Goal: Transaction & Acquisition: Book appointment/travel/reservation

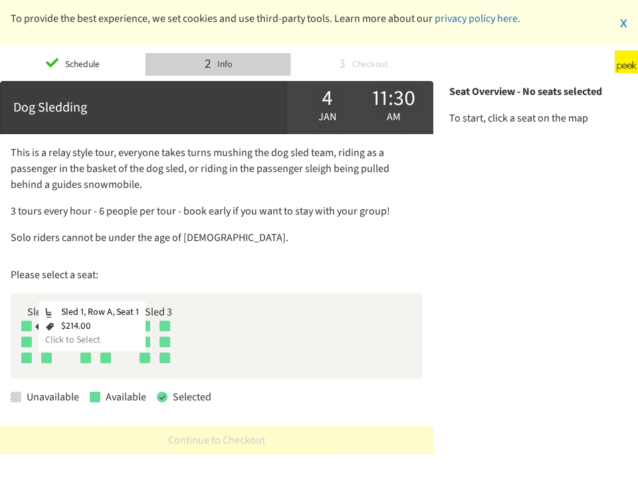
click at [23, 324] on div at bounding box center [26, 326] width 11 height 11
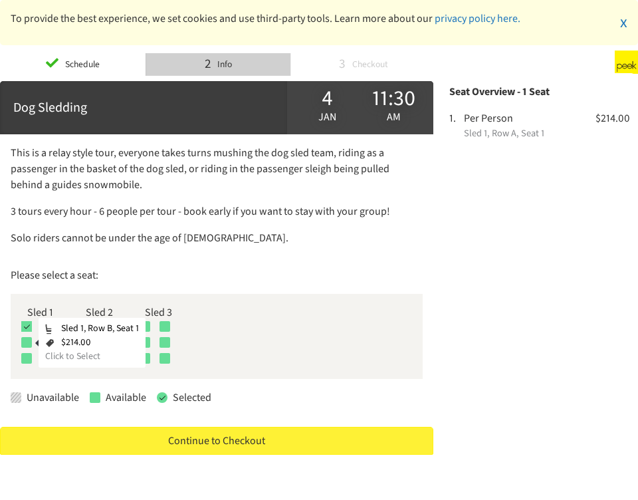
click at [28, 338] on div at bounding box center [26, 342] width 11 height 11
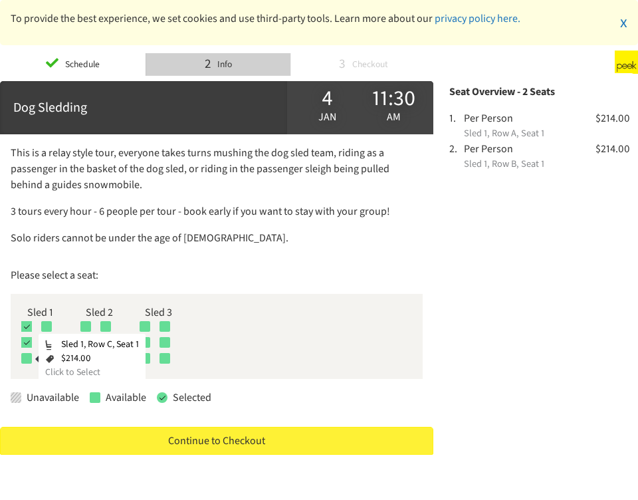
click at [22, 357] on div at bounding box center [26, 358] width 11 height 11
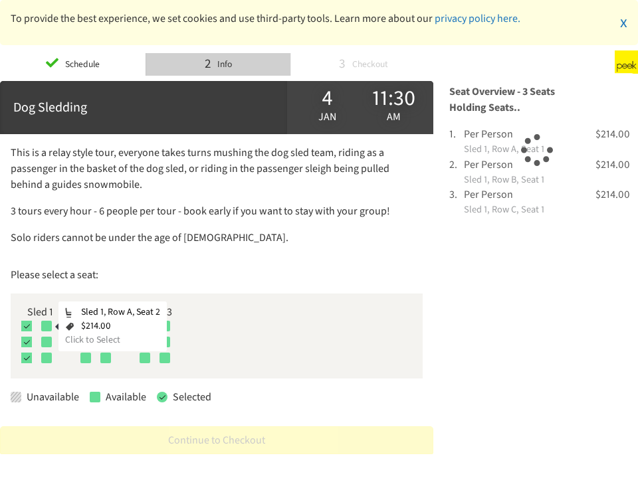
click at [45, 326] on div at bounding box center [46, 326] width 11 height 11
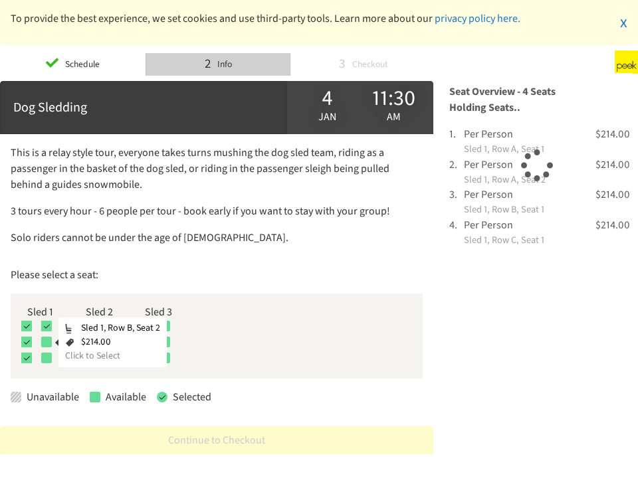
click at [49, 342] on div at bounding box center [46, 342] width 11 height 11
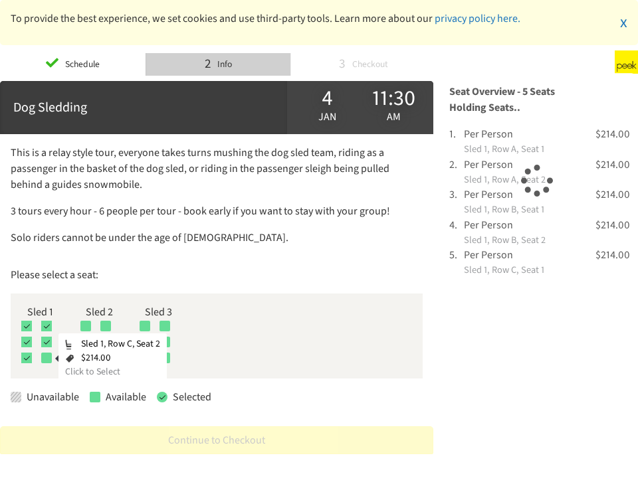
click at [44, 356] on div at bounding box center [46, 358] width 11 height 11
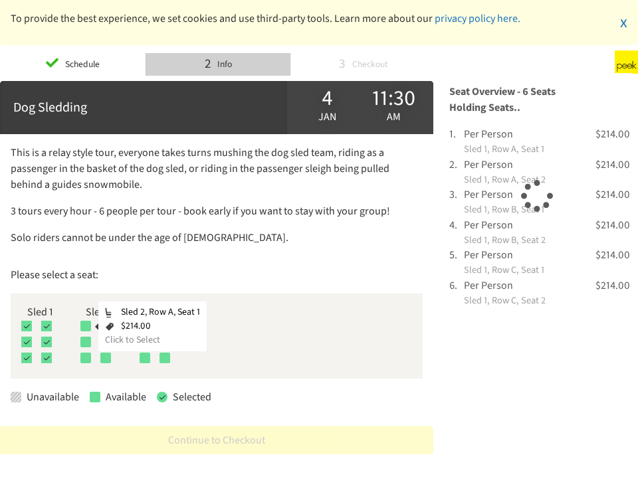
click at [90, 324] on div at bounding box center [85, 326] width 11 height 11
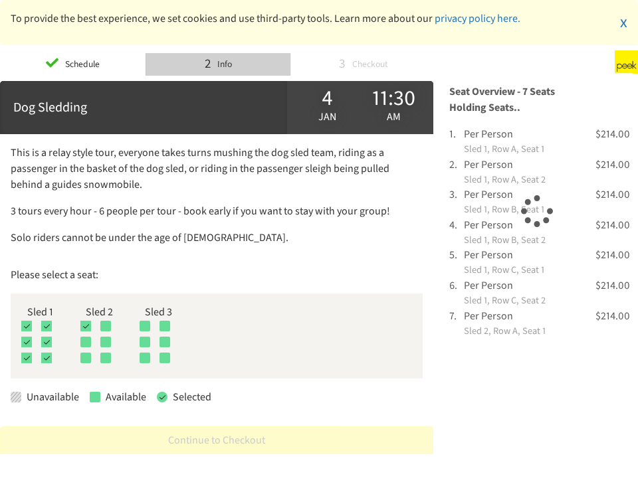
click at [89, 334] on div "Sled 2, Row A, Seat 1 $214.00 Click to Select" at bounding box center [99, 328] width 38 height 16
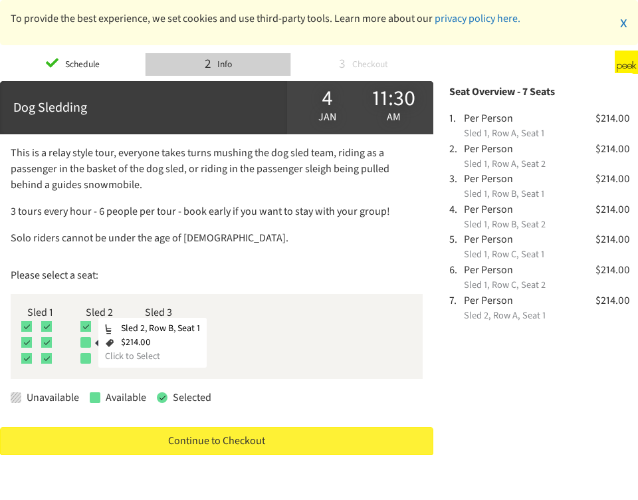
click at [86, 341] on div at bounding box center [85, 342] width 11 height 11
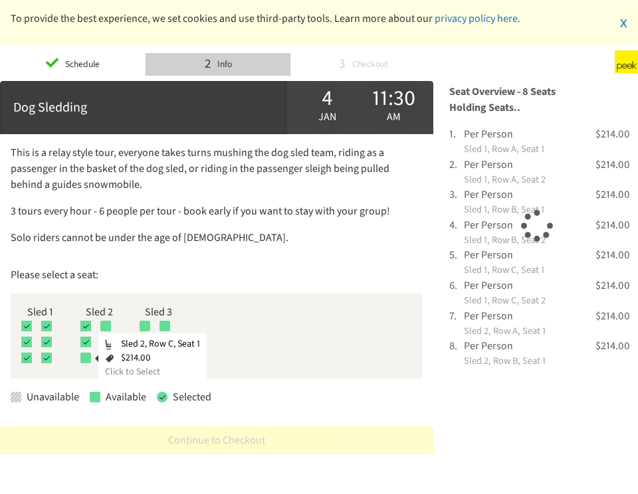
click at [86, 353] on div at bounding box center [85, 358] width 11 height 11
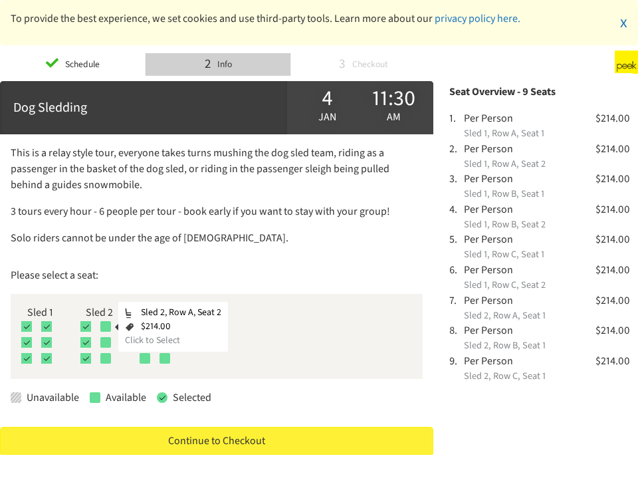
click at [104, 327] on div at bounding box center [105, 326] width 11 height 11
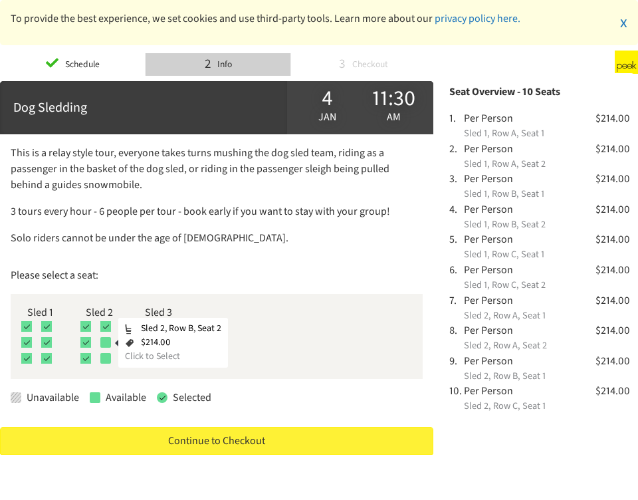
click at [104, 338] on div at bounding box center [105, 342] width 11 height 11
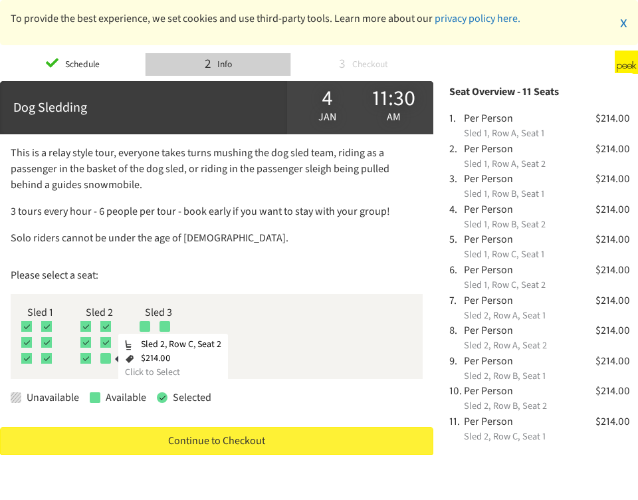
click at [106, 357] on div at bounding box center [105, 358] width 11 height 11
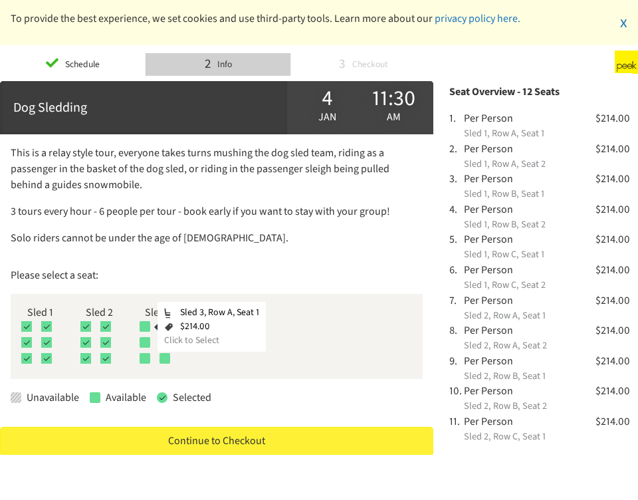
click at [148, 324] on div at bounding box center [145, 326] width 11 height 11
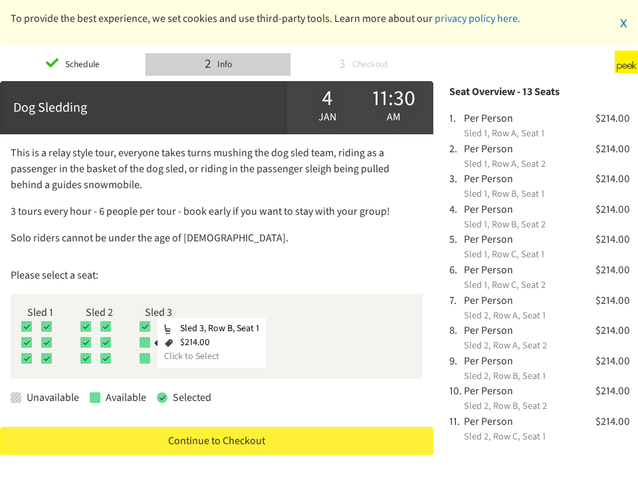
click at [146, 343] on div at bounding box center [145, 342] width 11 height 11
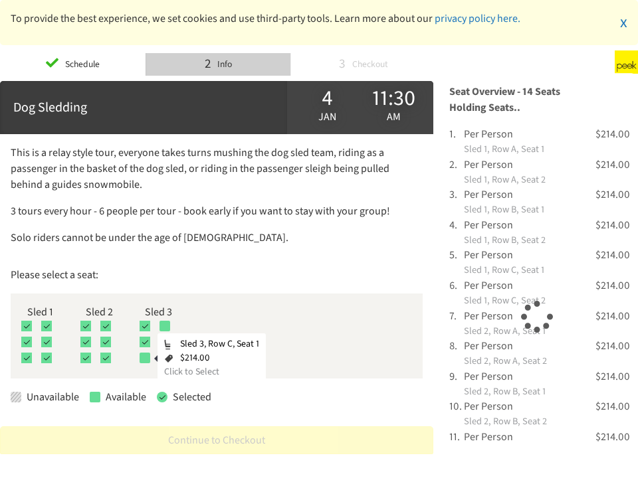
click at [146, 354] on div at bounding box center [145, 358] width 11 height 11
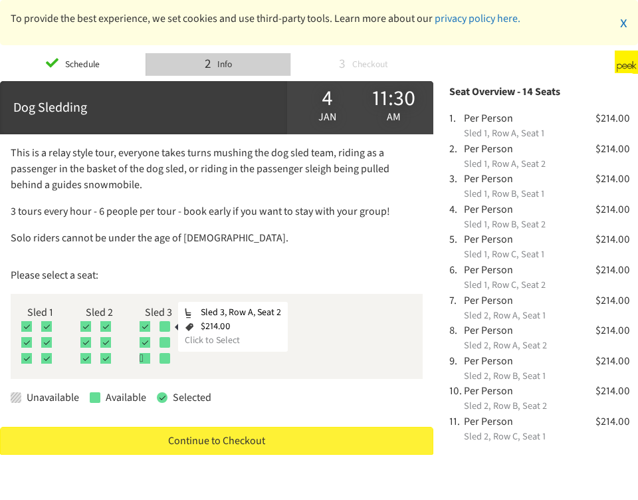
click at [165, 326] on div at bounding box center [164, 326] width 11 height 11
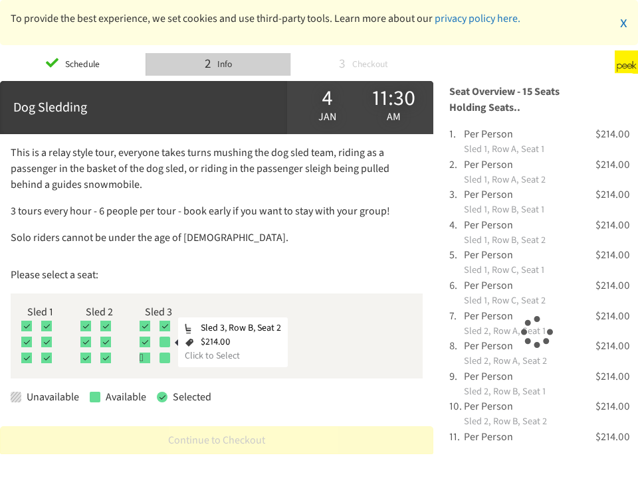
click at [168, 339] on div at bounding box center [164, 342] width 11 height 11
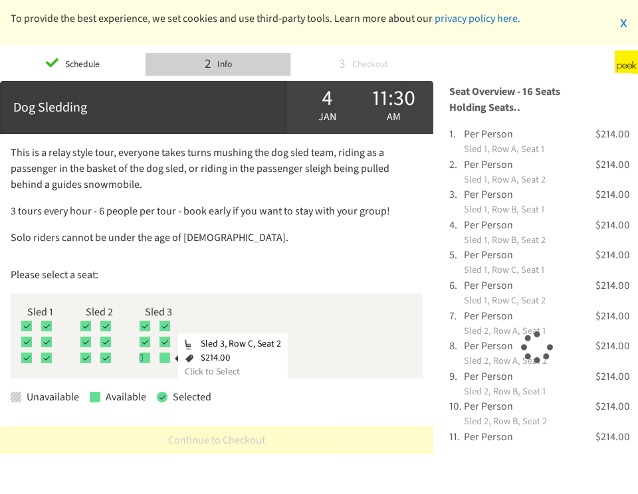
click at [165, 355] on div at bounding box center [164, 358] width 11 height 11
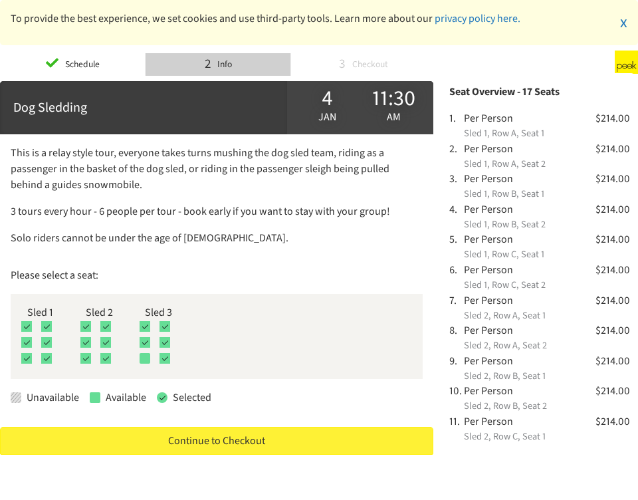
click at [144, 355] on div at bounding box center [145, 358] width 11 height 11
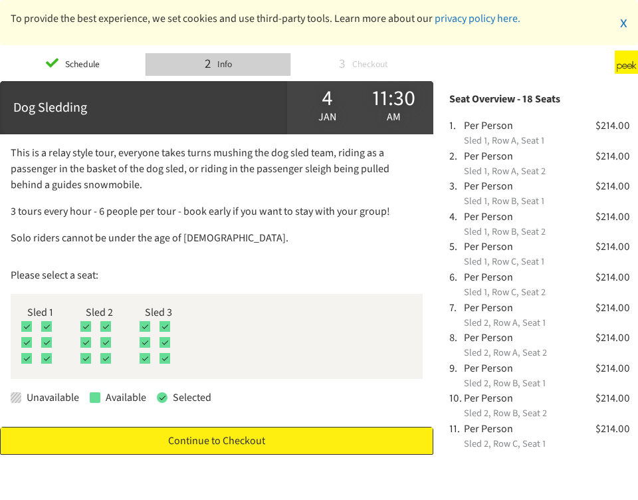
click at [263, 438] on link "Continue to Checkout" at bounding box center [216, 441] width 433 height 28
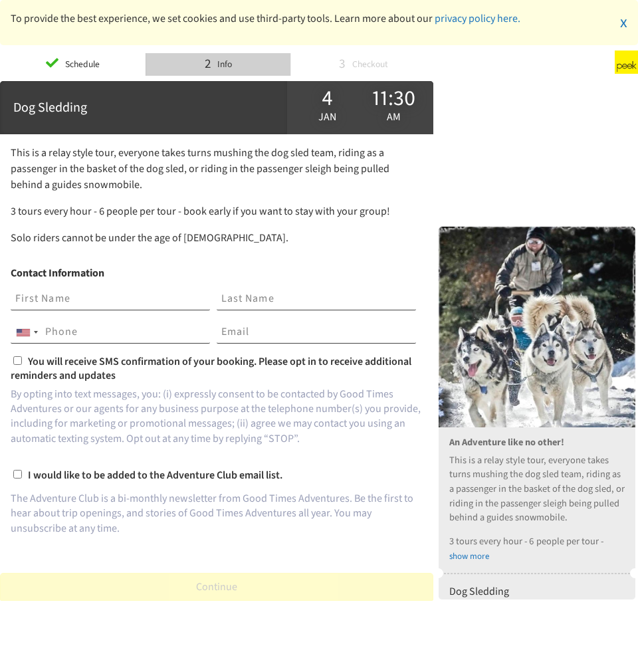
click at [88, 294] on input "text" at bounding box center [110, 299] width 199 height 23
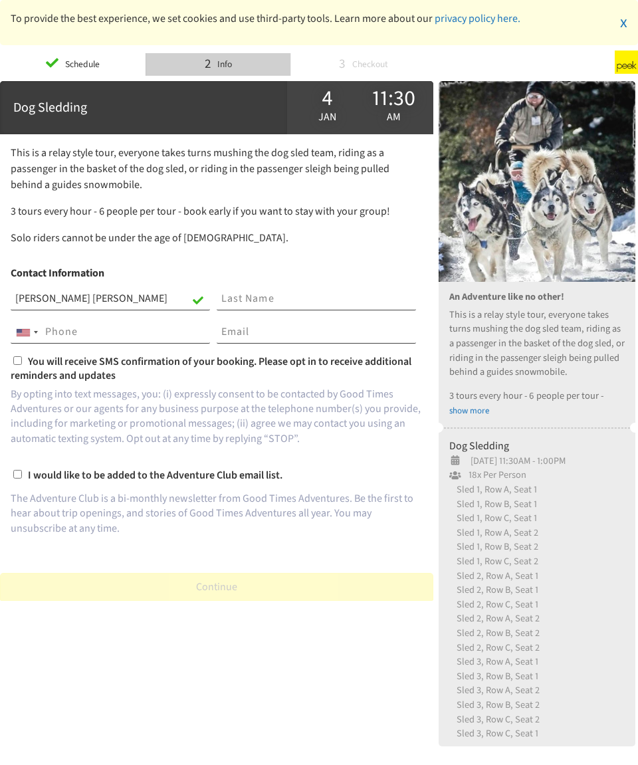
type input "Eva Patricia"
type input "Herrera Montañez"
click at [137, 331] on input "tel" at bounding box center [110, 332] width 199 height 23
click at [29, 336] on div "Telephone country code" at bounding box center [23, 332] width 13 height 7
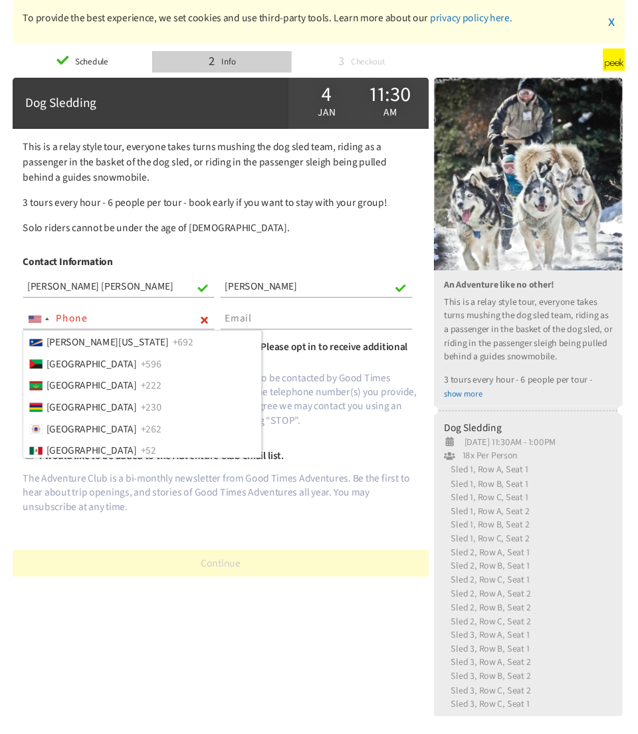
scroll to position [3123, 0]
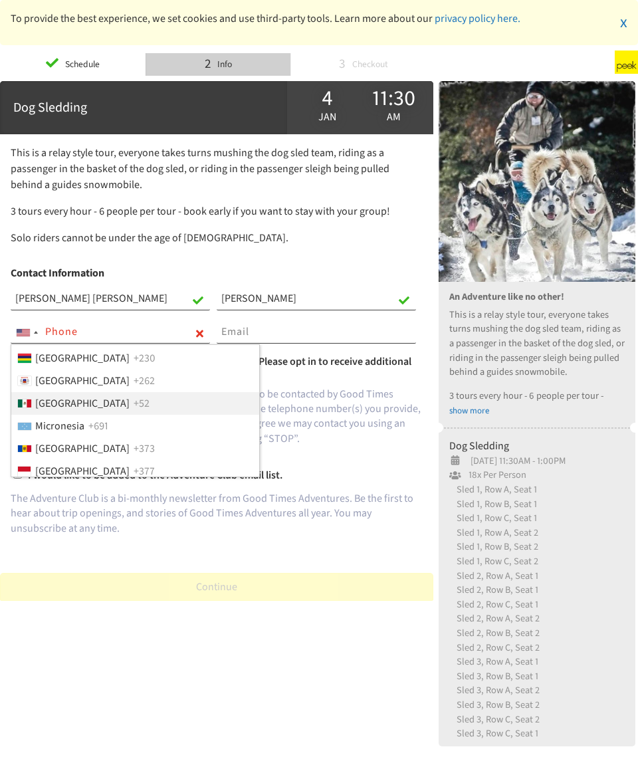
click at [134, 401] on span "+52" at bounding box center [142, 403] width 16 height 16
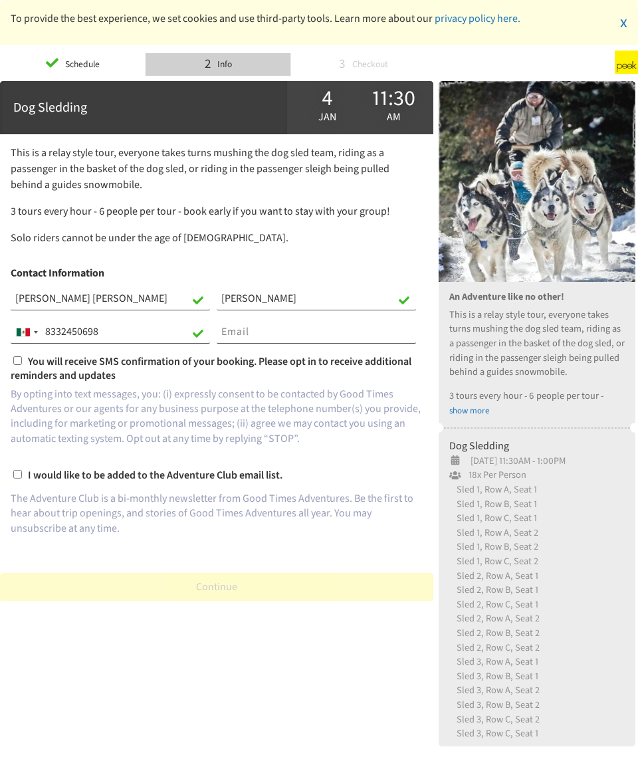
type input "[PHONE_NUMBER]"
click at [241, 325] on input "email" at bounding box center [316, 332] width 199 height 23
type input "[EMAIL_ADDRESS][DOMAIN_NAME]"
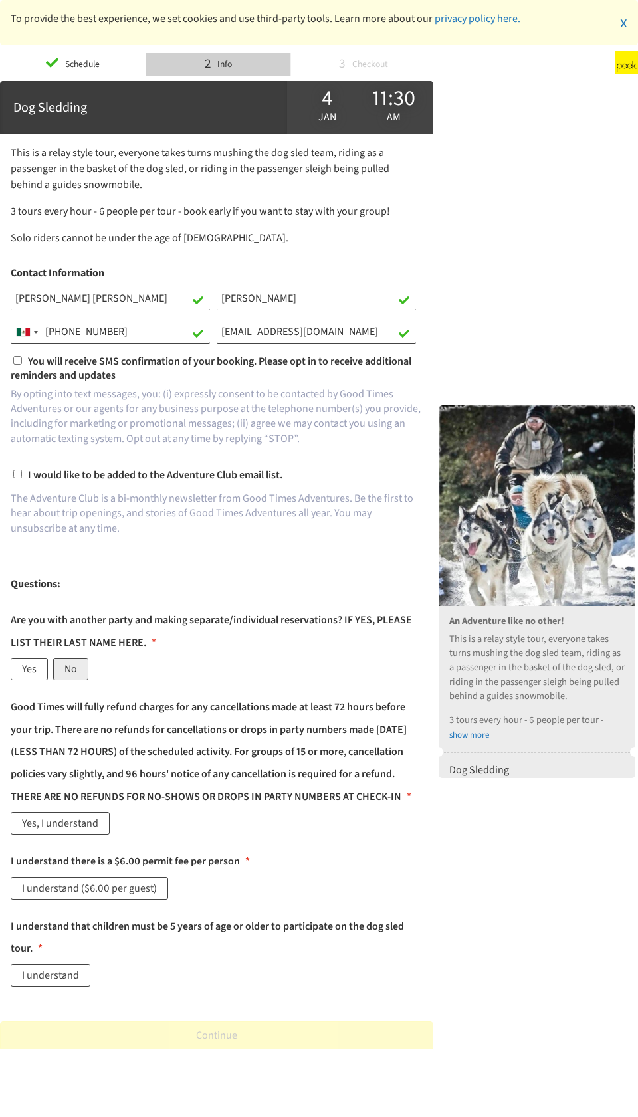
click at [70, 477] on label "No" at bounding box center [70, 669] width 35 height 23
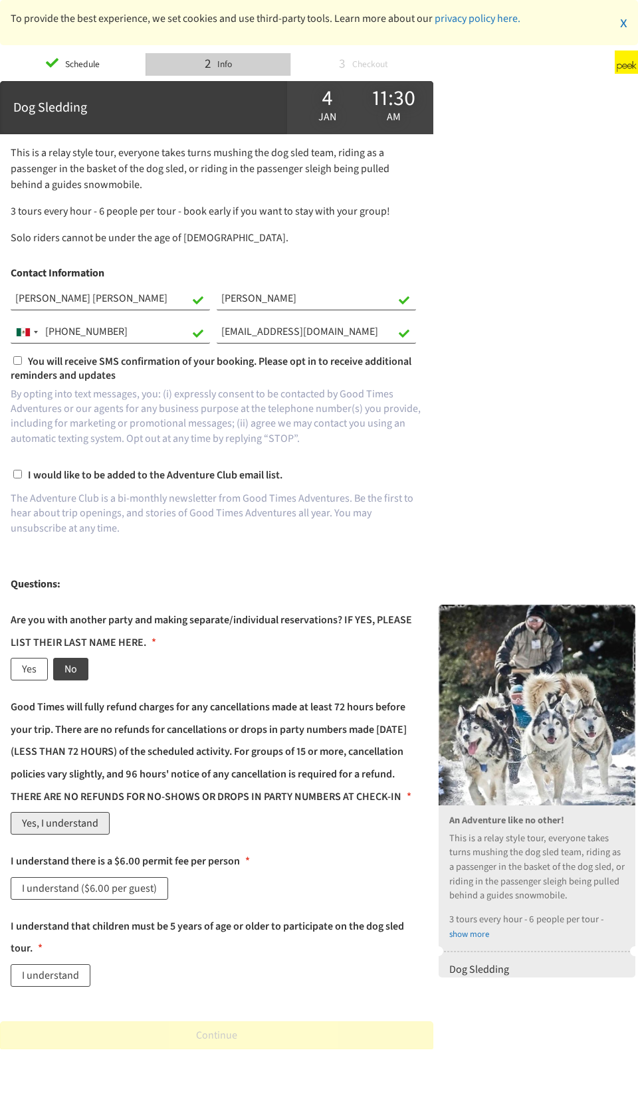
click at [77, 477] on label "Yes, I understand" at bounding box center [60, 823] width 99 height 23
click at [75, 477] on label "I understand ($6.00 per guest)" at bounding box center [89, 888] width 157 height 23
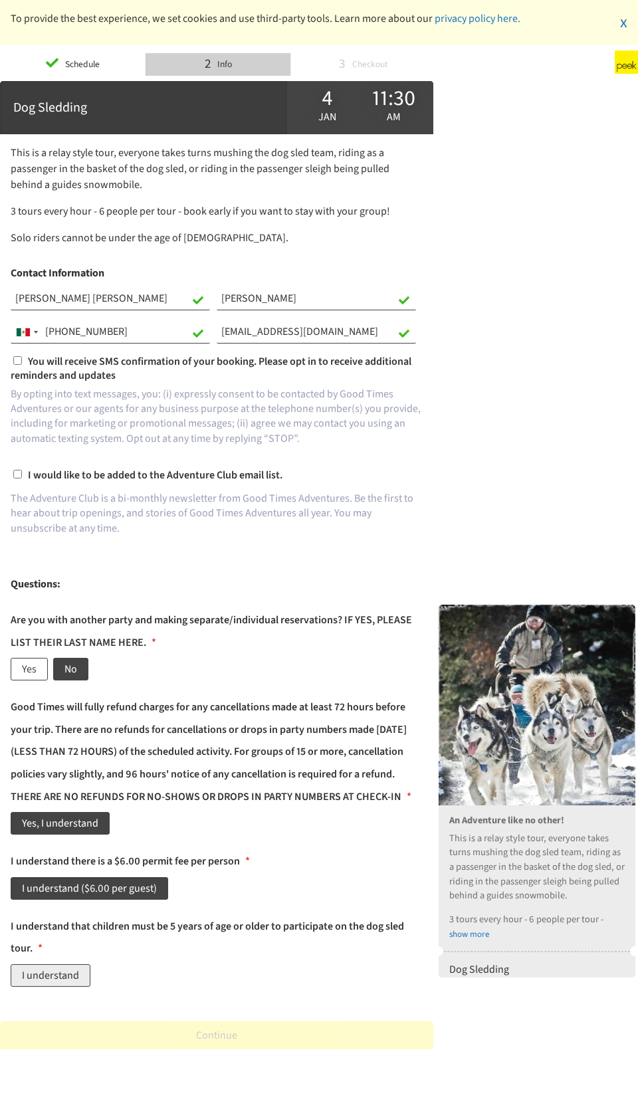
click at [66, 477] on label "I understand" at bounding box center [51, 975] width 80 height 23
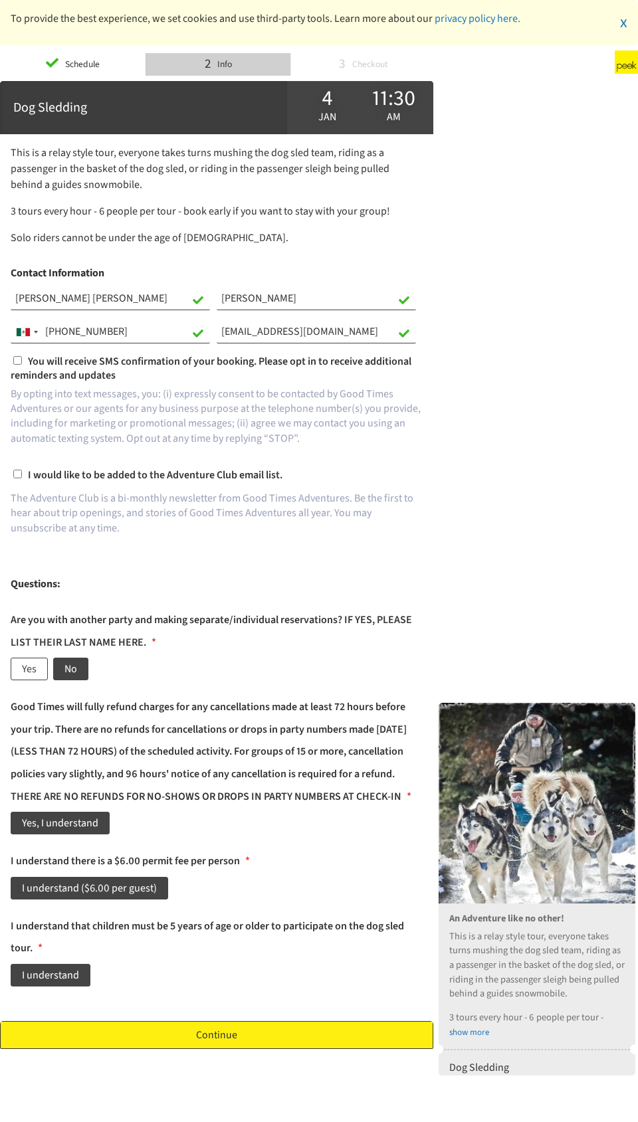
click at [211, 477] on link "Continue" at bounding box center [216, 1035] width 433 height 28
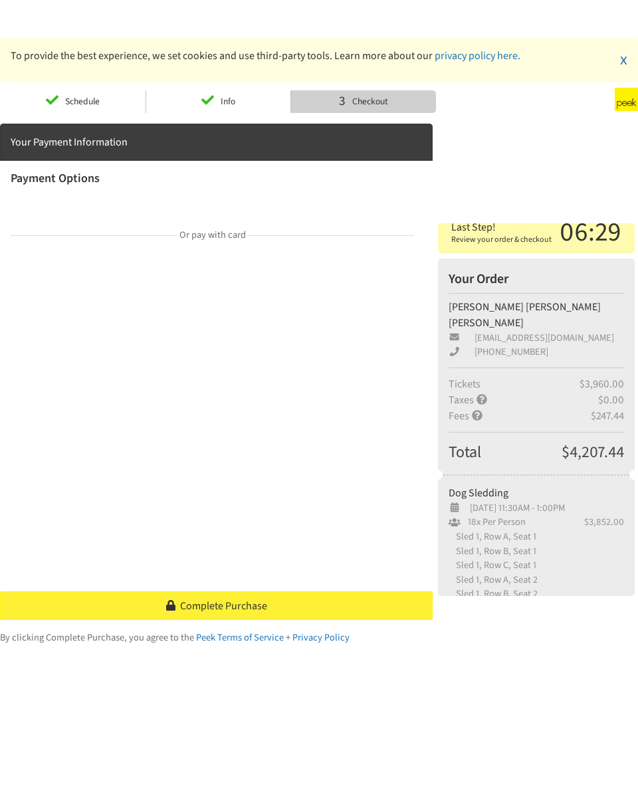
scroll to position [0, 0]
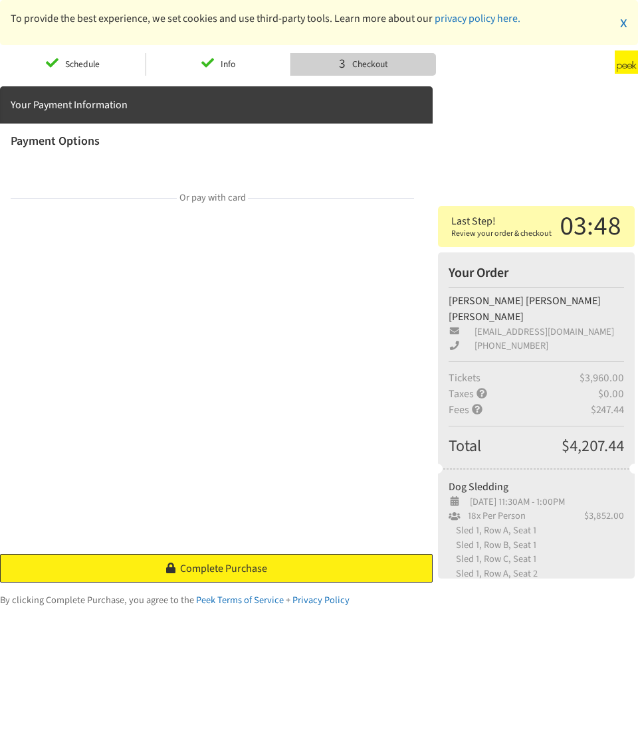
click at [314, 477] on link "Complete Purchase" at bounding box center [216, 568] width 433 height 29
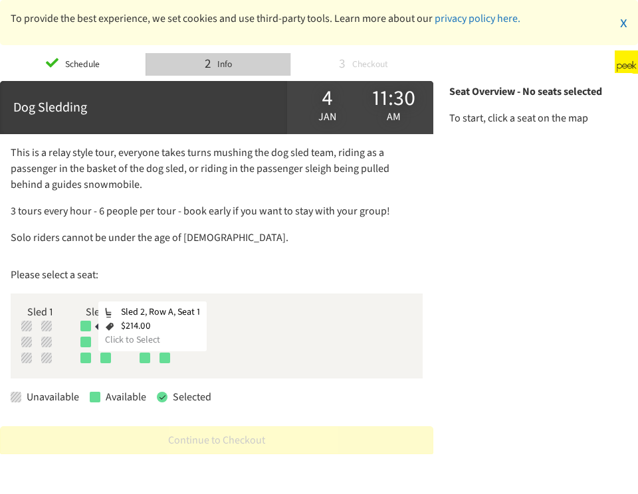
click at [89, 327] on div at bounding box center [85, 326] width 11 height 11
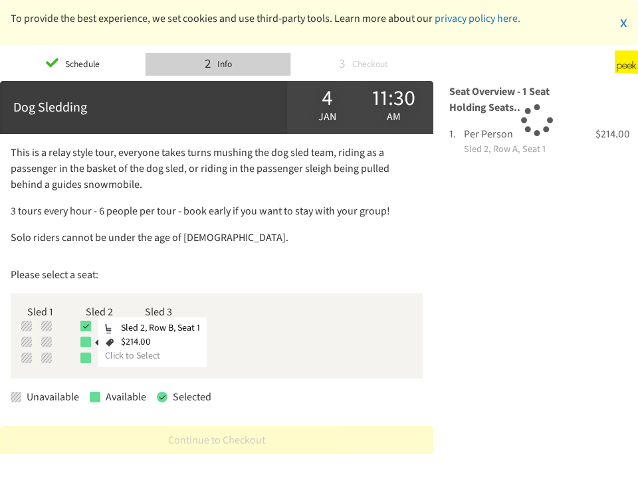
click at [85, 341] on div at bounding box center [85, 342] width 11 height 11
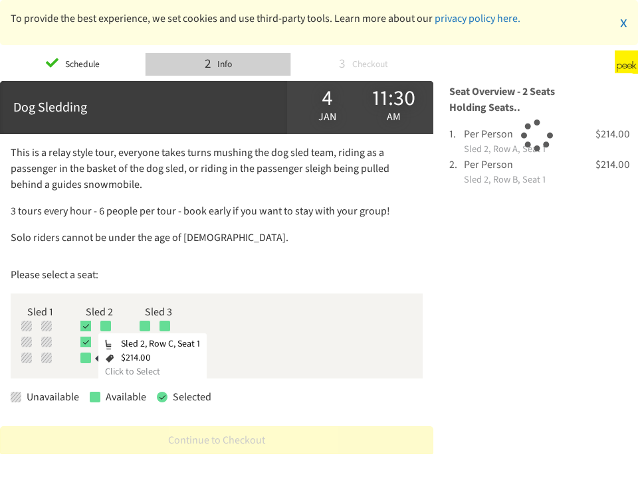
click at [86, 357] on div at bounding box center [85, 358] width 11 height 11
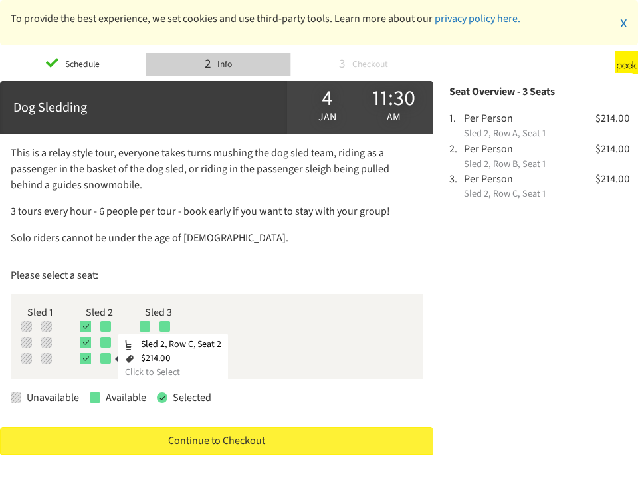
click at [108, 353] on div at bounding box center [105, 358] width 11 height 11
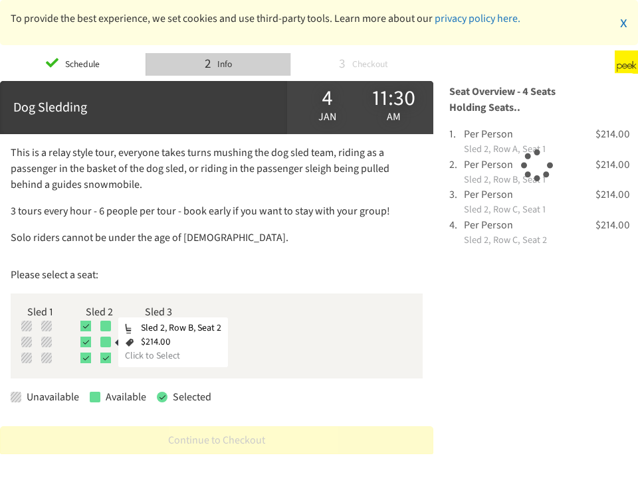
click at [106, 339] on div at bounding box center [105, 342] width 11 height 11
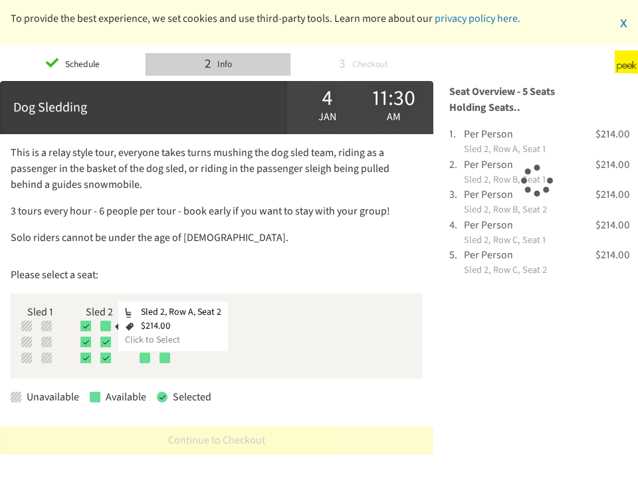
click at [107, 324] on div at bounding box center [105, 326] width 11 height 11
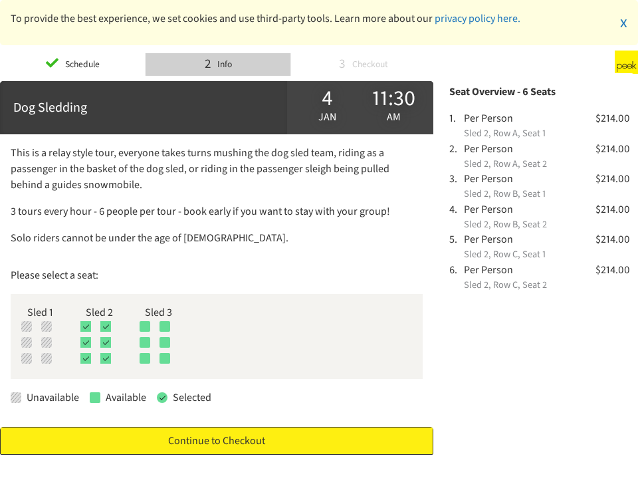
click at [300, 427] on link "Continue to Checkout" at bounding box center [216, 441] width 433 height 28
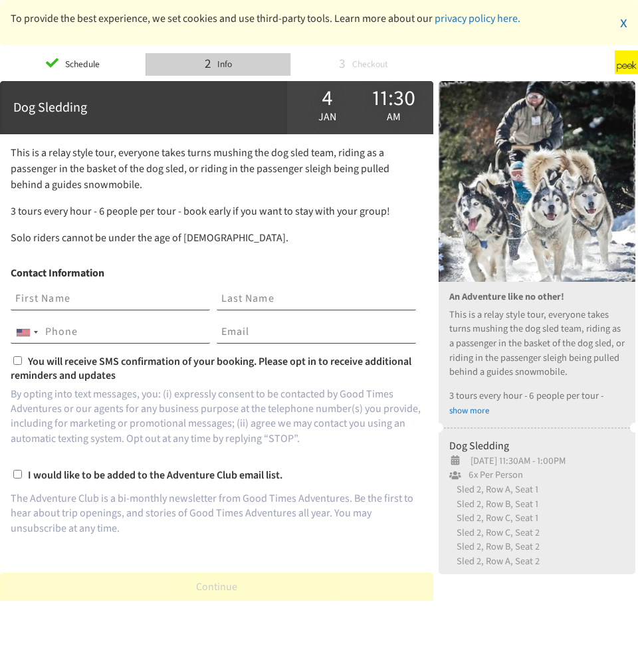
click at [132, 304] on input "text" at bounding box center [110, 299] width 199 height 23
type input "[PERSON_NAME]"
type input "t"
type input "R"
type input "[PERSON_NAME]"
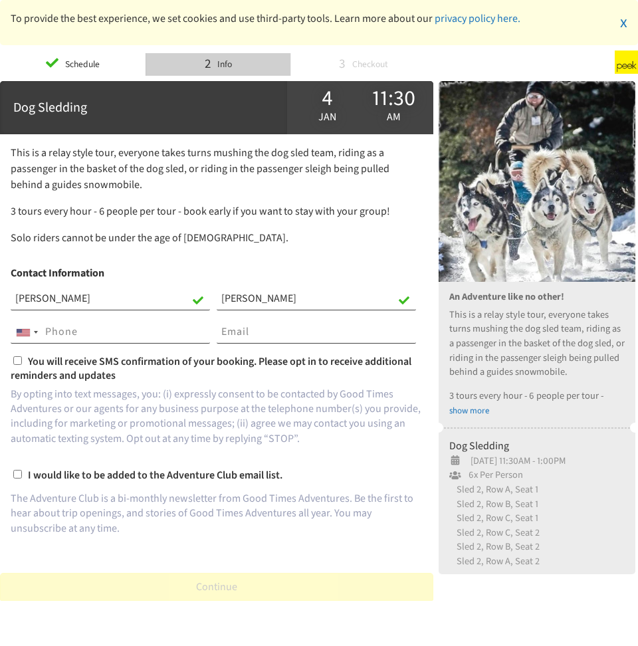
click at [123, 332] on input "tel" at bounding box center [110, 332] width 199 height 23
type input "[PHONE_NUMBER]"
click at [276, 334] on input "email" at bounding box center [316, 332] width 199 height 23
type input "[EMAIL_ADDRESS][DOMAIN_NAME]"
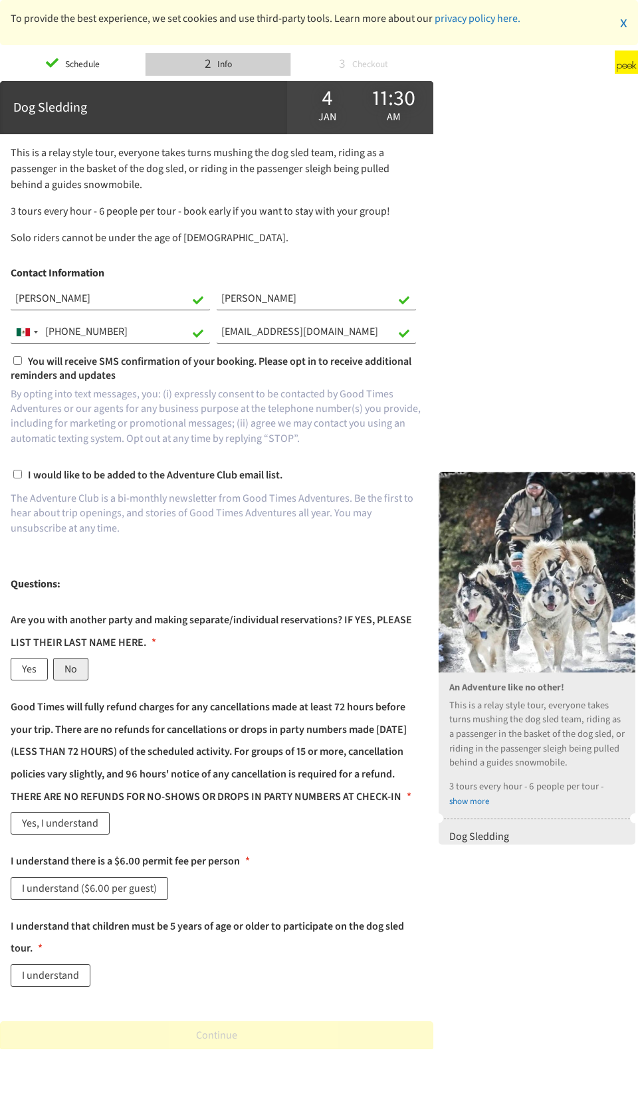
click at [66, 427] on label "No" at bounding box center [70, 669] width 35 height 23
click at [68, 427] on label "Yes, I understand" at bounding box center [60, 823] width 99 height 23
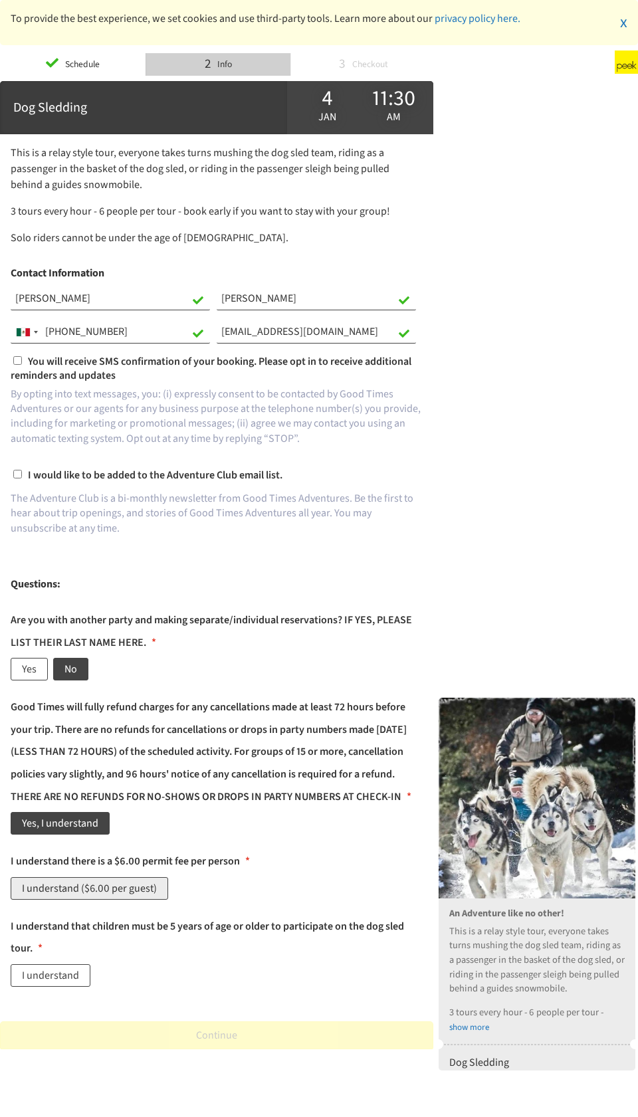
click at [102, 427] on label "I understand ($6.00 per guest)" at bounding box center [89, 888] width 157 height 23
click at [60, 427] on label "I understand" at bounding box center [51, 975] width 80 height 23
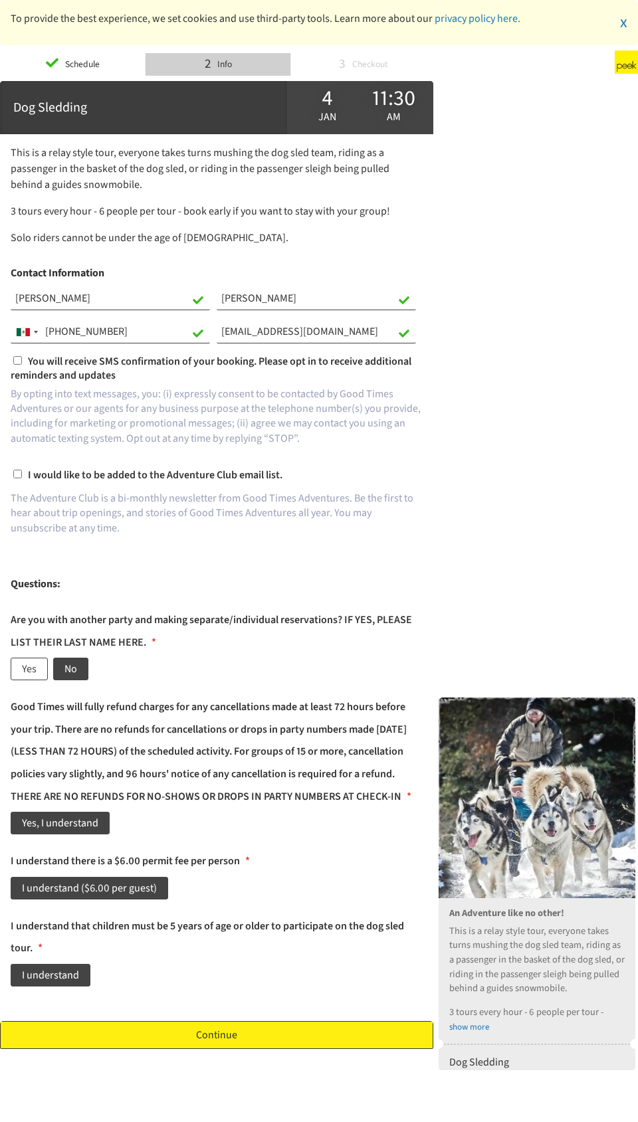
click at [292, 427] on link "Continue" at bounding box center [216, 1035] width 433 height 28
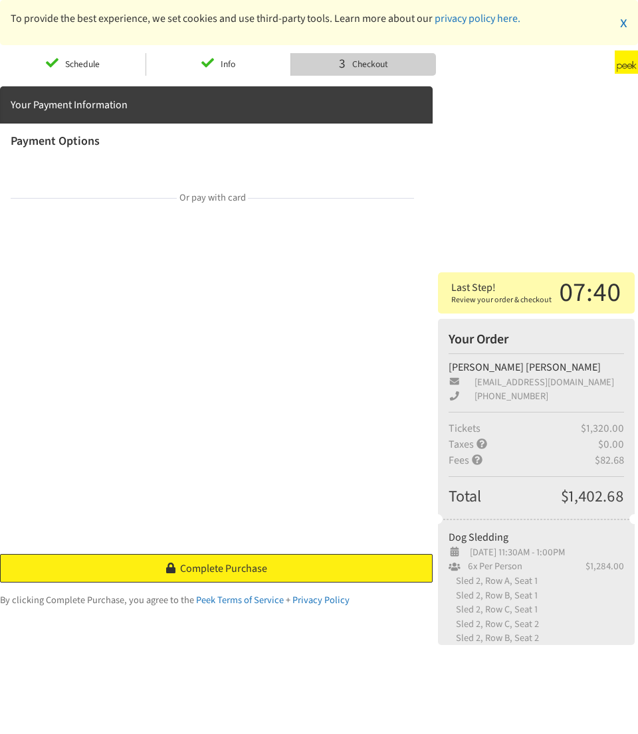
click at [264, 427] on span "Complete Purchase" at bounding box center [223, 568] width 87 height 15
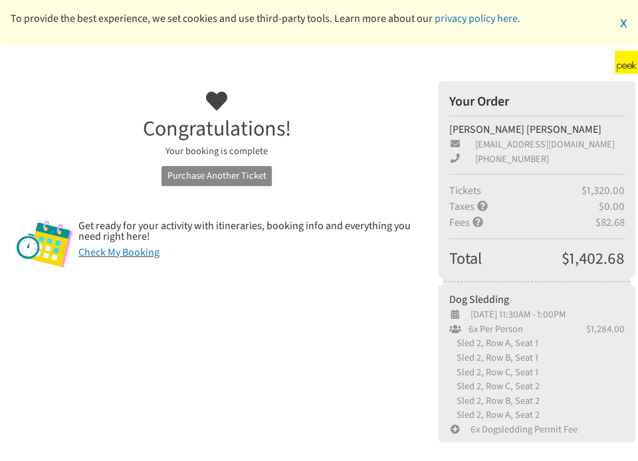
click at [237, 176] on link "Purchase Another Ticket" at bounding box center [216, 176] width 110 height 21
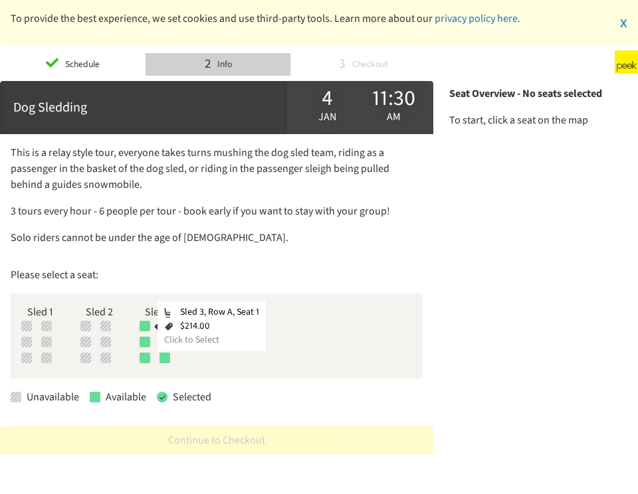
click at [149, 326] on div at bounding box center [145, 326] width 11 height 11
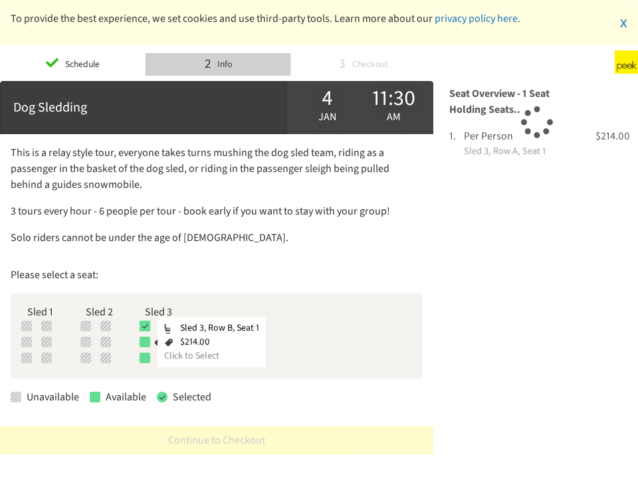
click at [144, 337] on div at bounding box center [145, 342] width 11 height 11
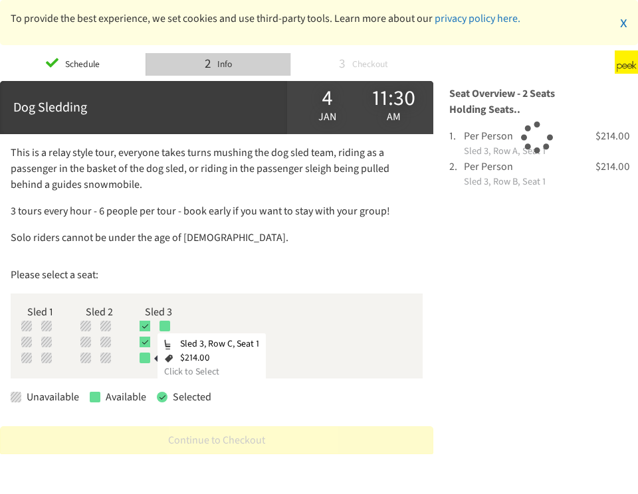
click at [144, 359] on div at bounding box center [145, 358] width 11 height 11
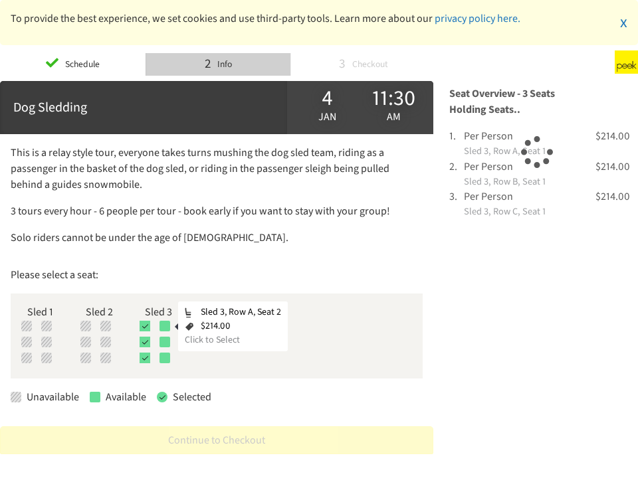
click at [167, 325] on div at bounding box center [164, 326] width 11 height 11
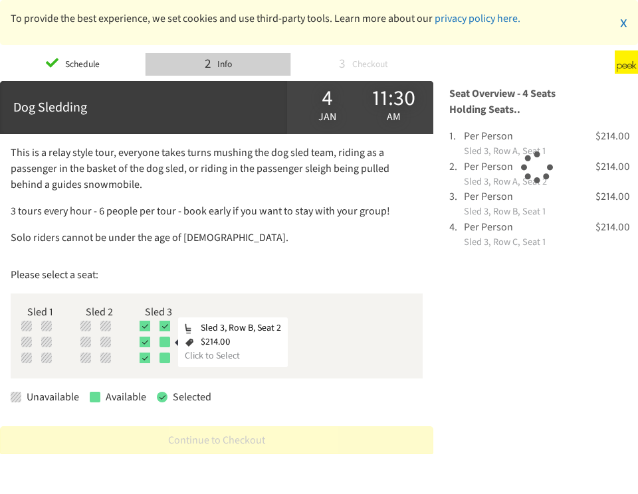
click at [168, 338] on div at bounding box center [164, 342] width 11 height 11
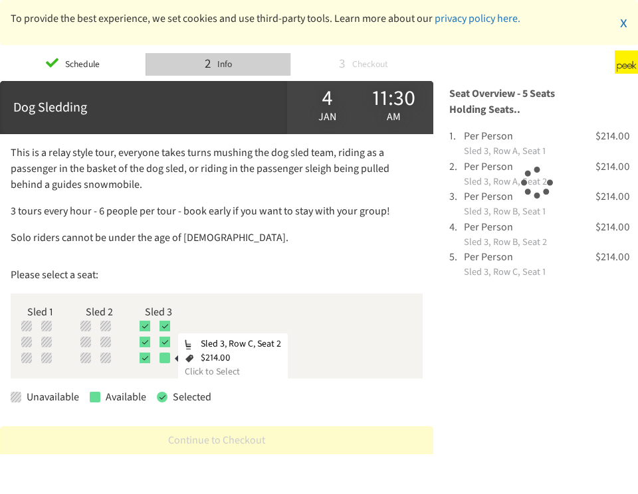
click at [163, 355] on div at bounding box center [164, 358] width 11 height 11
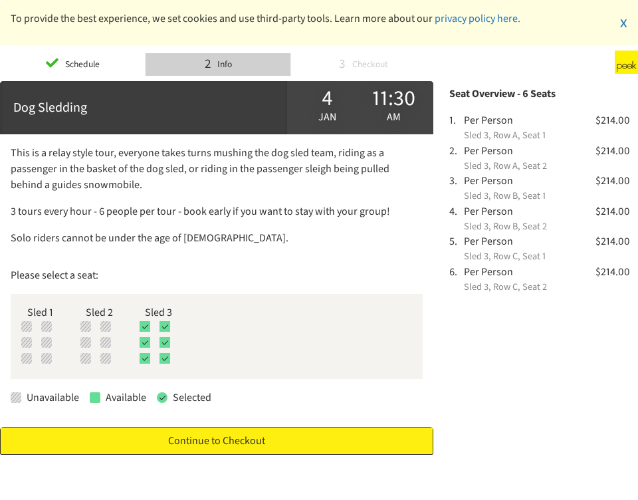
click at [233, 427] on link "Continue to Checkout" at bounding box center [216, 441] width 433 height 28
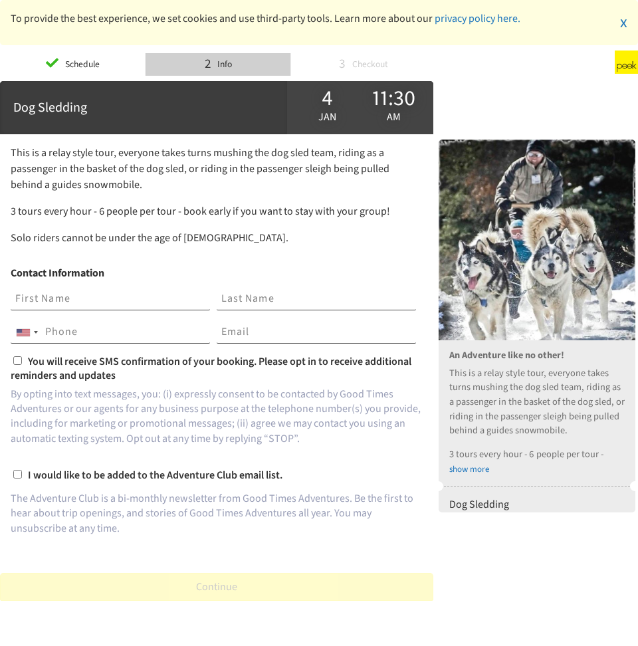
click at [86, 297] on input "text" at bounding box center [110, 299] width 199 height 23
type input "Mario"
type input "Aguirre"
click at [90, 331] on input "tel" at bounding box center [110, 332] width 199 height 23
type input "[PHONE_NUMBER]"
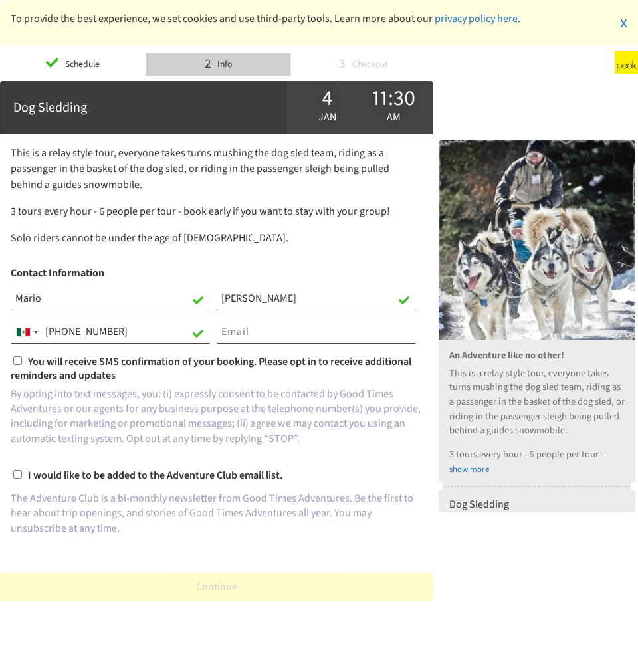
click at [243, 324] on input "email" at bounding box center [316, 332] width 199 height 23
type input "[EMAIL_ADDRESS][DOMAIN_NAME]"
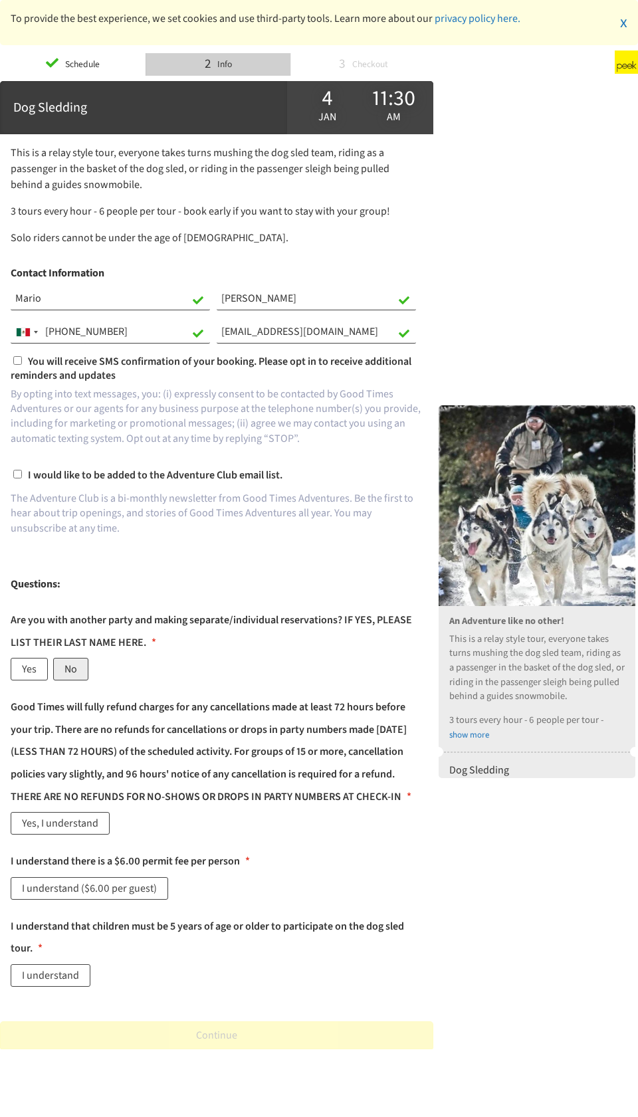
click at [64, 427] on label "No" at bounding box center [70, 669] width 35 height 23
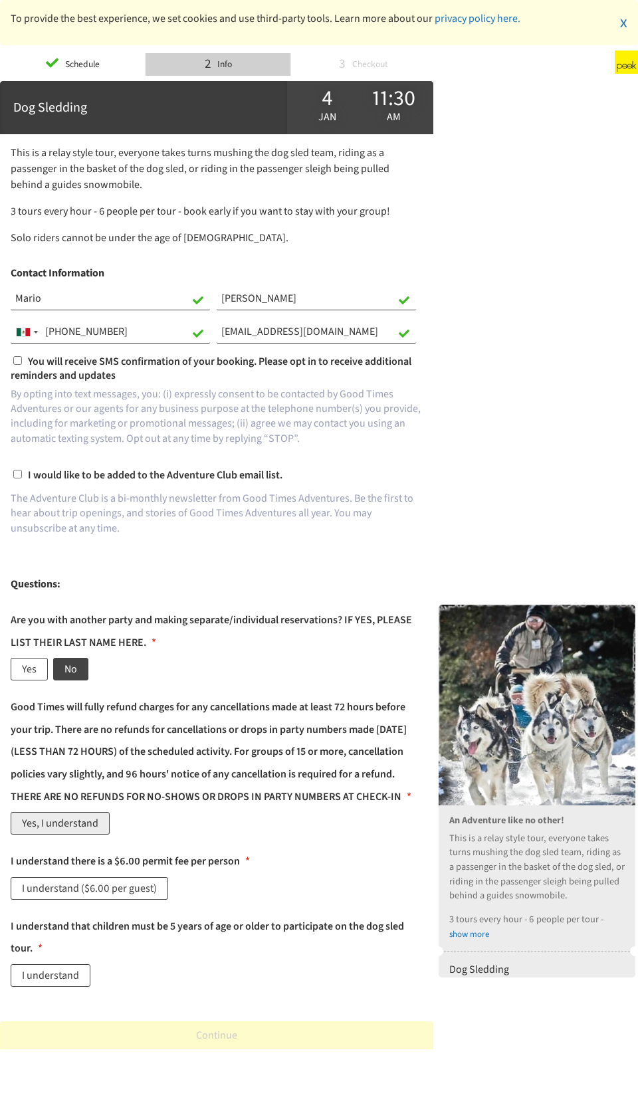
click at [39, 427] on label "Yes, I understand" at bounding box center [60, 823] width 99 height 23
click at [64, 427] on label "I understand ($6.00 per guest)" at bounding box center [89, 888] width 157 height 23
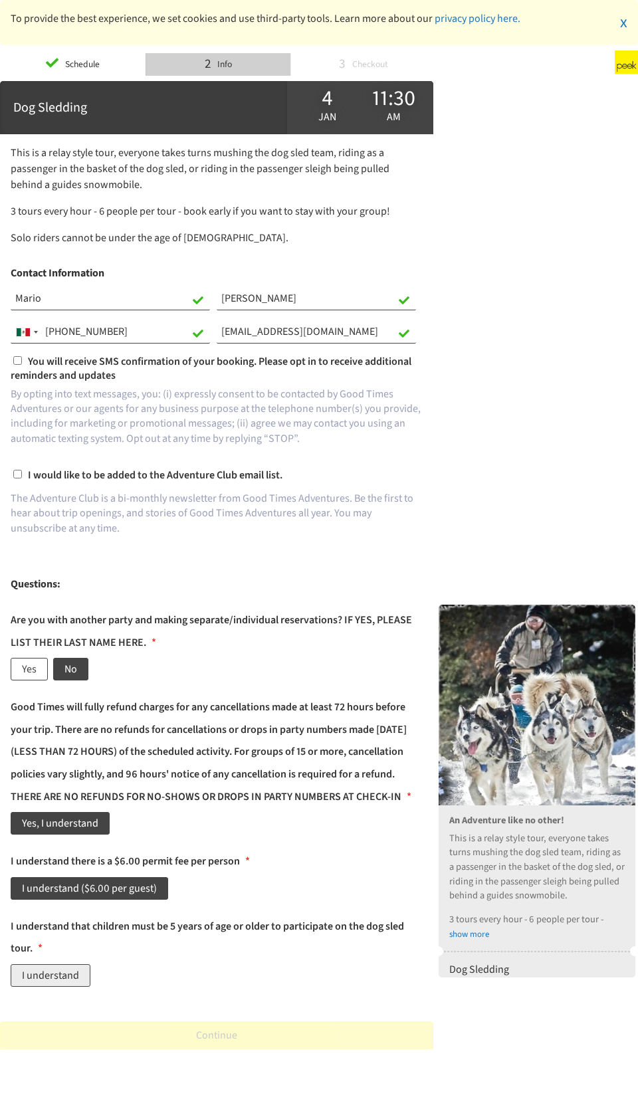
click at [47, 427] on label "I understand" at bounding box center [51, 975] width 80 height 23
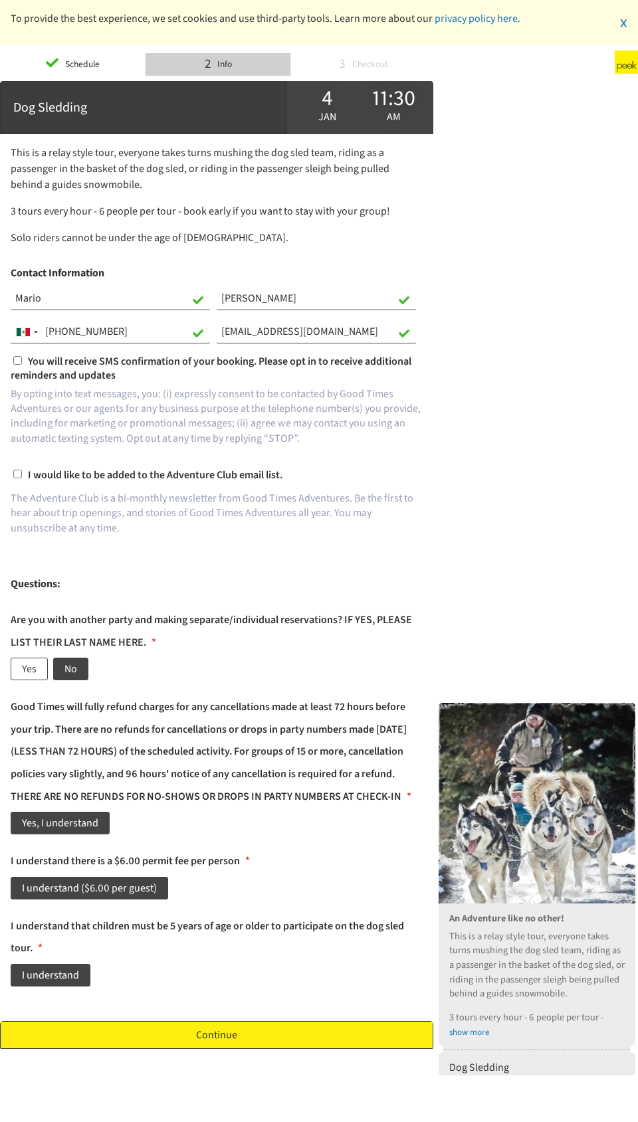
click at [268, 427] on link "Continue" at bounding box center [216, 1035] width 433 height 28
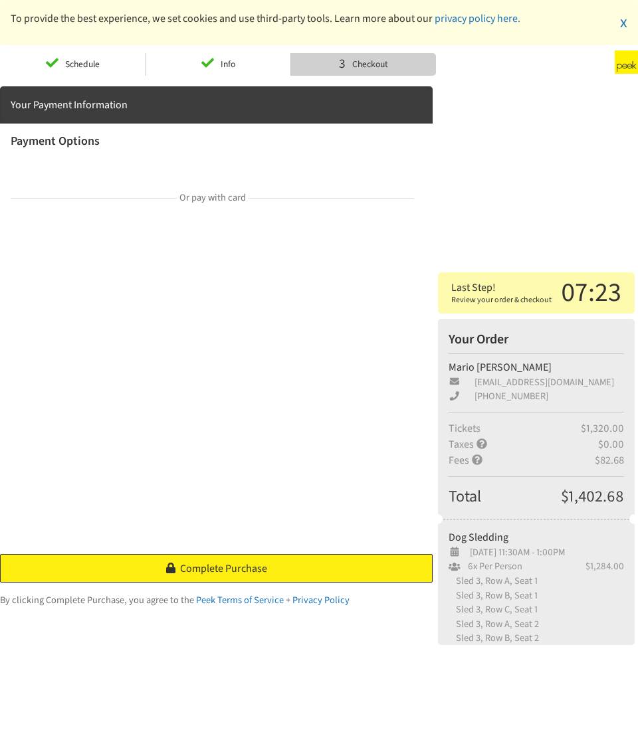
click at [317, 427] on link "Complete Purchase" at bounding box center [216, 568] width 433 height 29
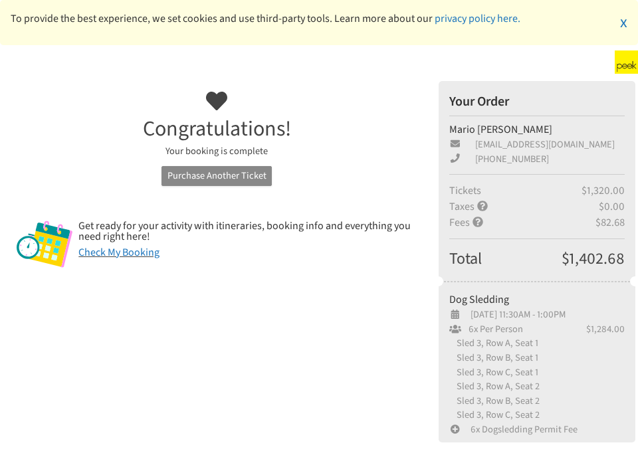
click at [219, 169] on link "Purchase Another Ticket" at bounding box center [216, 176] width 110 height 21
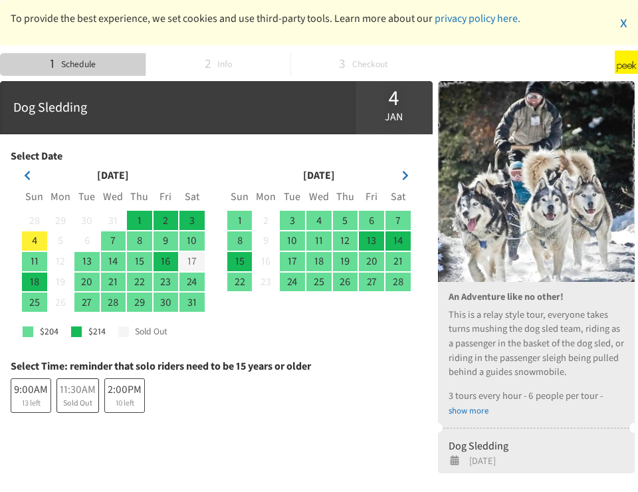
click at [37, 237] on span "4" at bounding box center [34, 240] width 5 height 15
